Goal: Task Accomplishment & Management: Complete application form

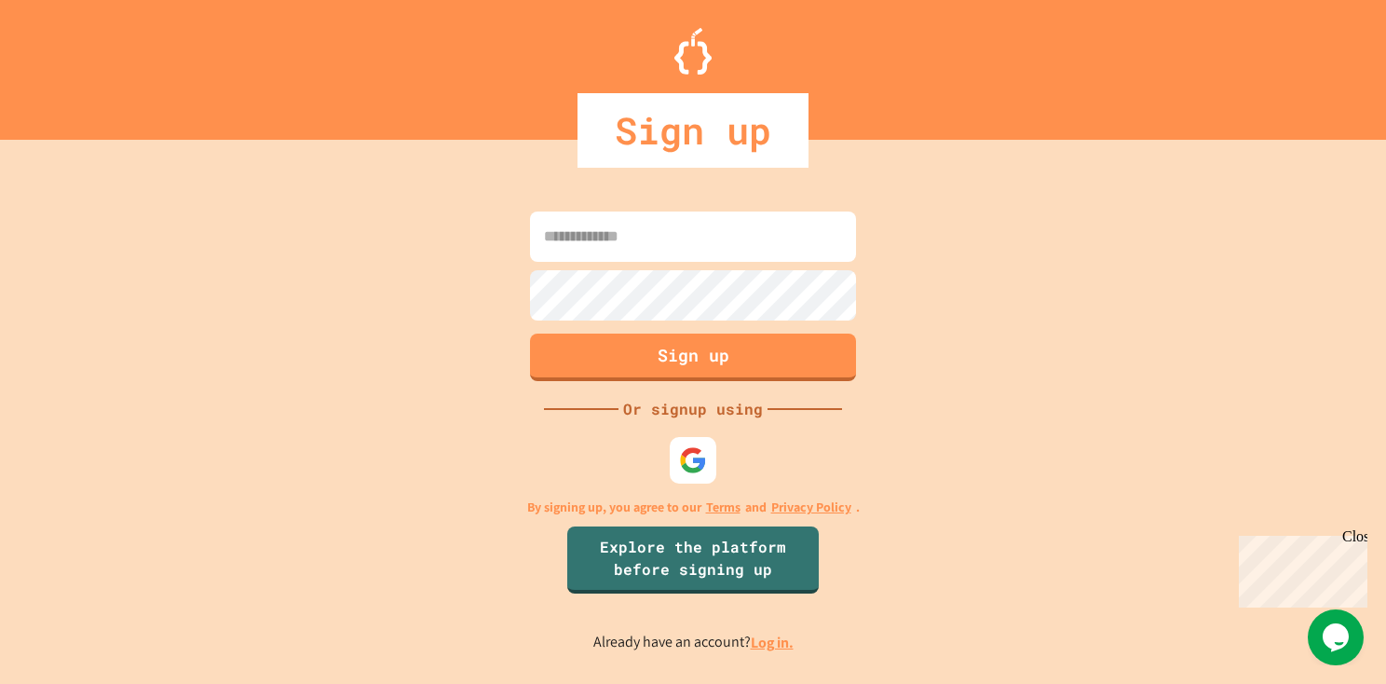
click at [600, 246] on input at bounding box center [693, 236] width 326 height 50
type input "*"
click at [689, 453] on img at bounding box center [693, 460] width 30 height 30
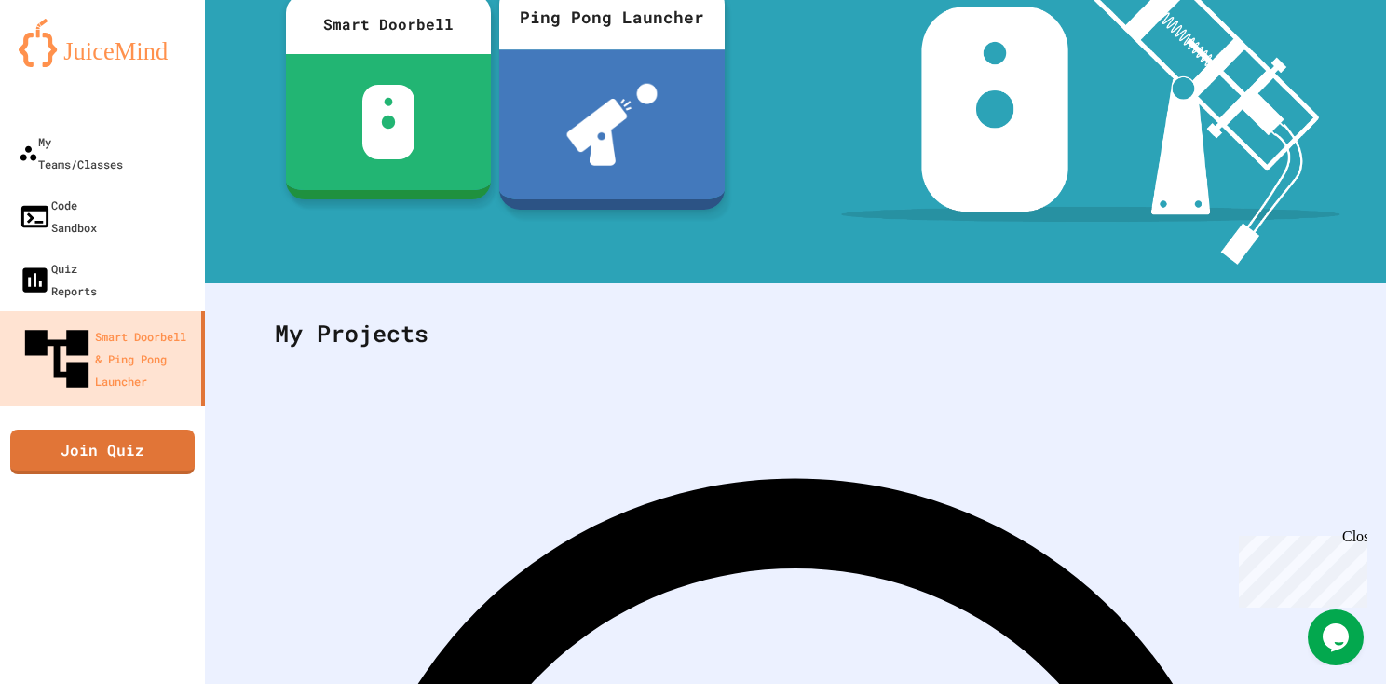
scroll to position [250, 0]
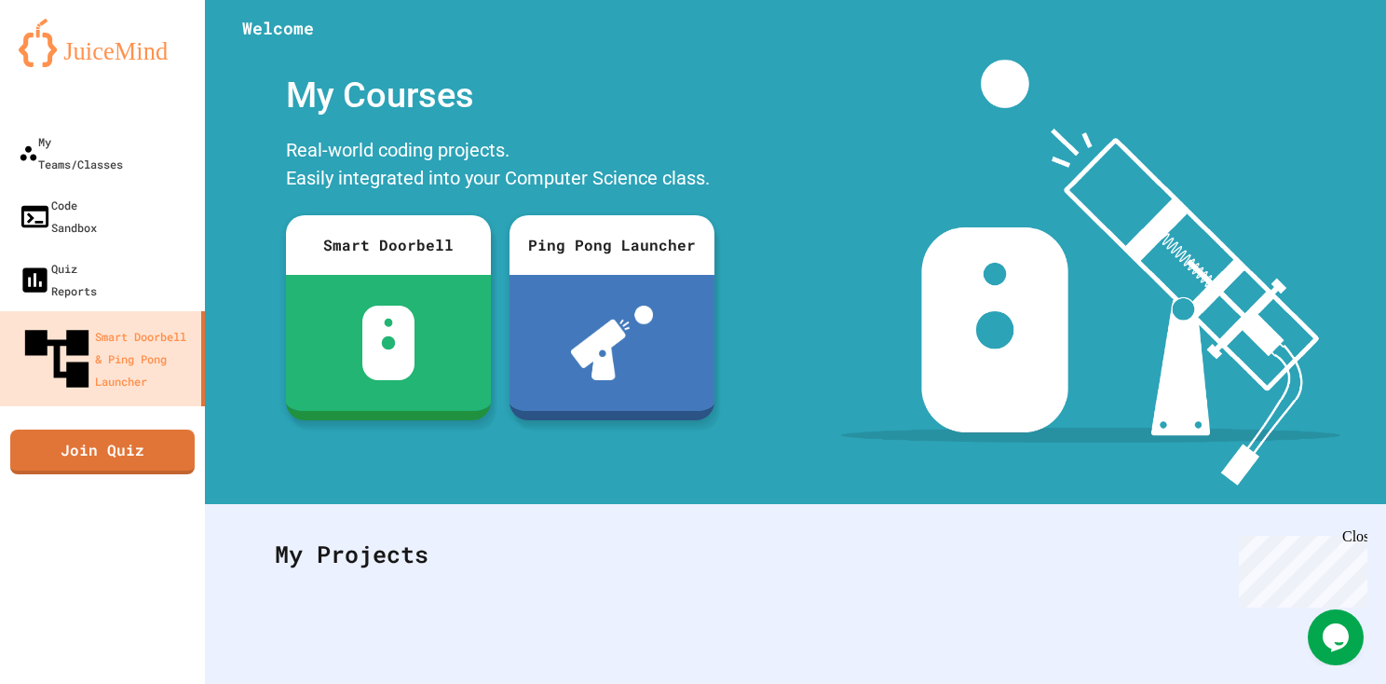
scroll to position [0, 0]
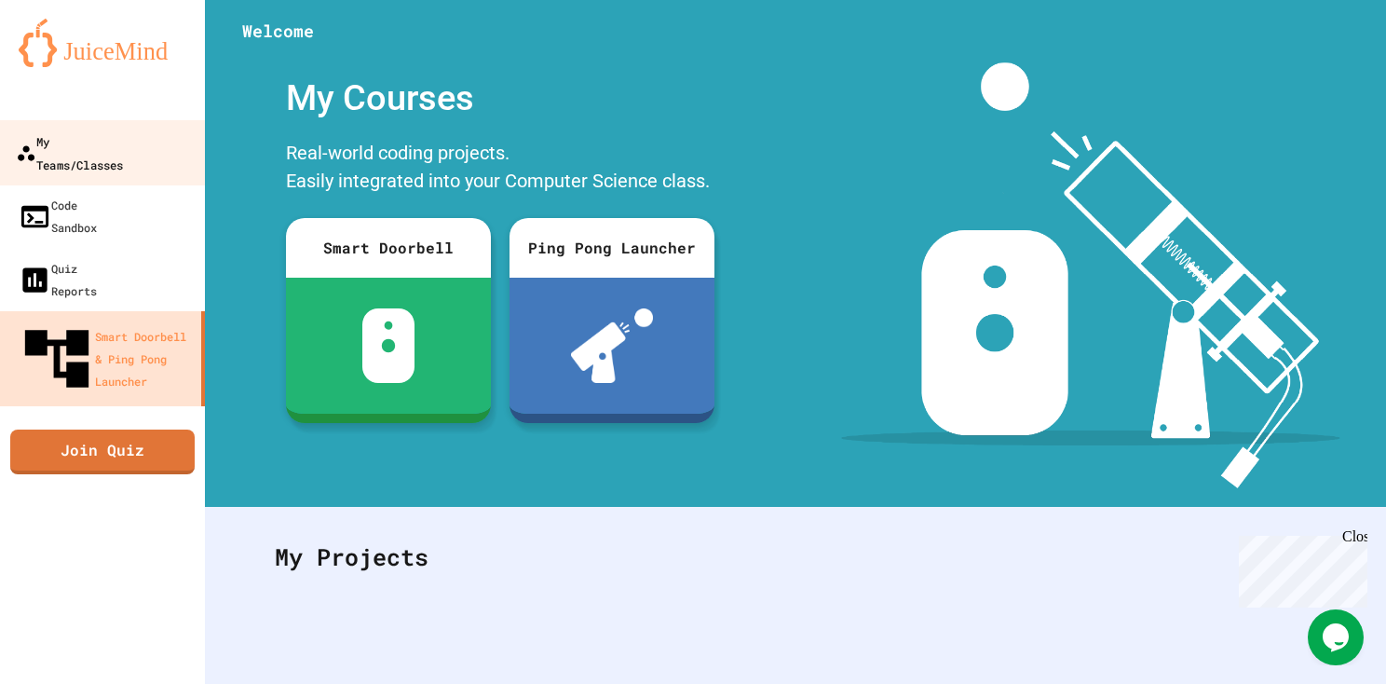
click at [102, 130] on div "My Teams/Classes" at bounding box center [69, 152] width 107 height 46
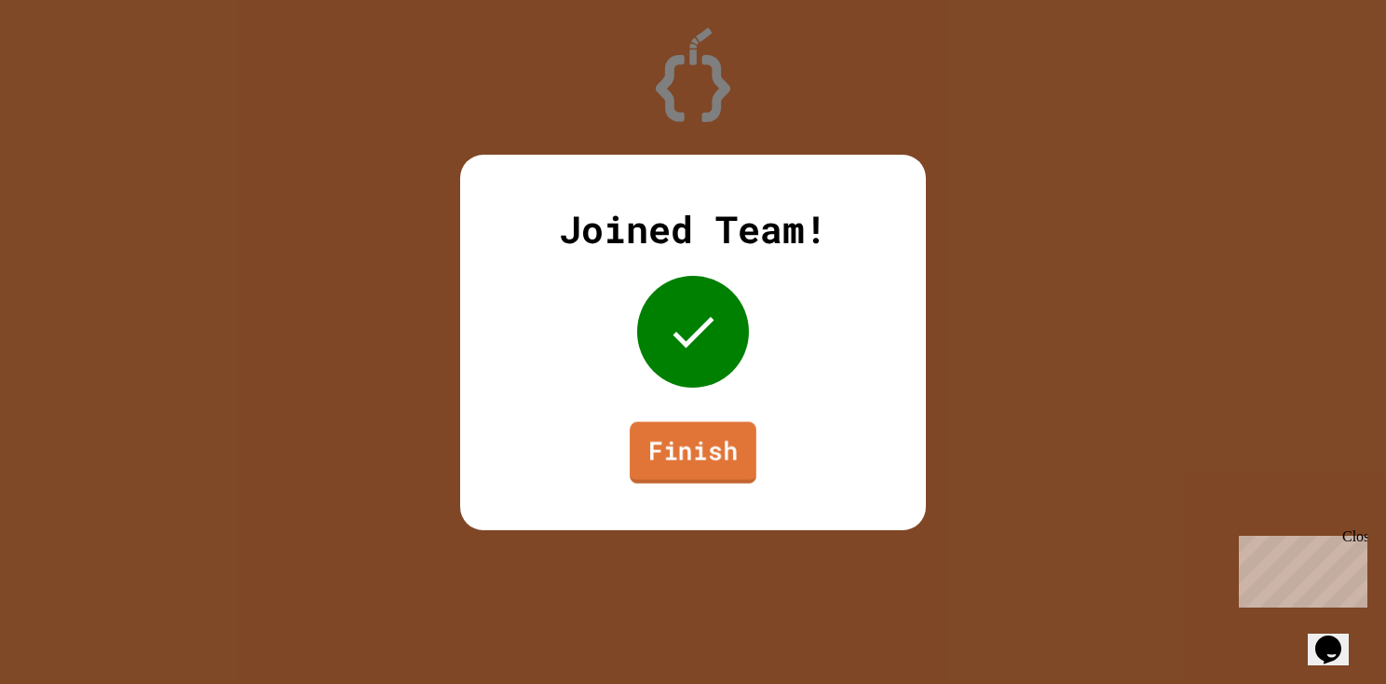
click at [689, 445] on link "Finish" at bounding box center [693, 451] width 127 height 61
